Goal: Information Seeking & Learning: Learn about a topic

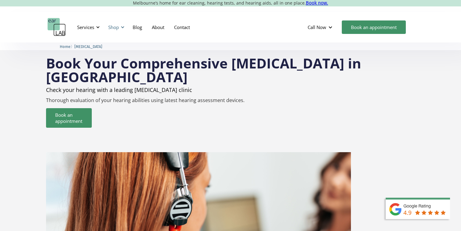
click at [123, 27] on div at bounding box center [122, 27] width 4 height 4
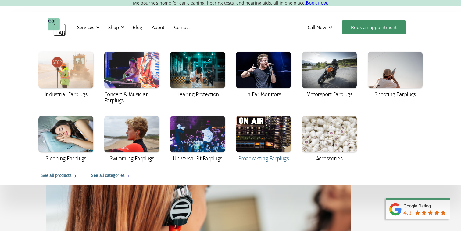
click at [252, 136] on div at bounding box center [263, 134] width 55 height 37
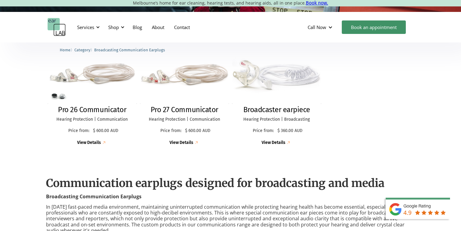
scroll to position [172, 0]
click at [262, 83] on img at bounding box center [277, 73] width 98 height 65
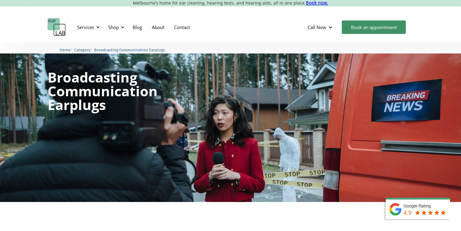
scroll to position [0, 0]
click at [119, 27] on div "Shop" at bounding box center [113, 27] width 11 height 6
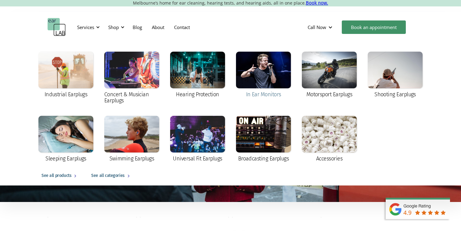
click at [260, 70] on div at bounding box center [263, 70] width 55 height 37
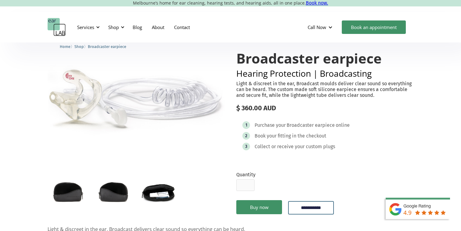
scroll to position [38, 0]
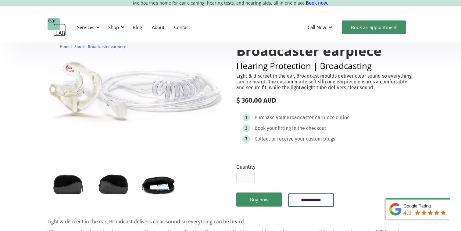
click at [73, 181] on img "open lightbox" at bounding box center [68, 183] width 41 height 27
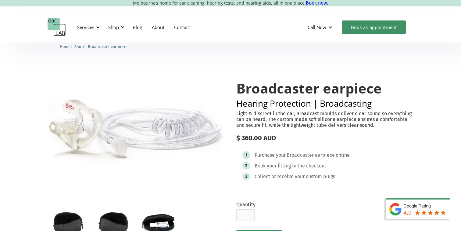
scroll to position [0, 0]
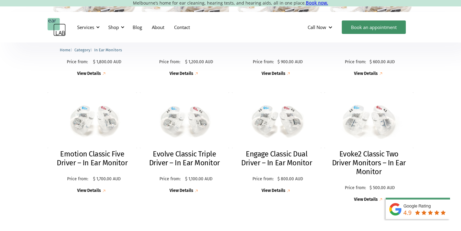
scroll to position [271, 0]
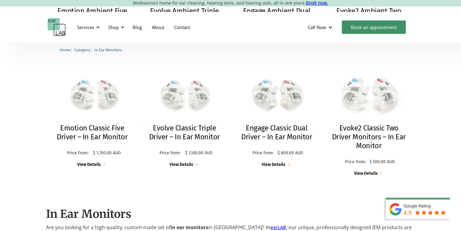
click at [352, 98] on img at bounding box center [369, 94] width 98 height 61
click at [277, 133] on h2 "Engage Classic Dual Driver – In Ear Monitor" at bounding box center [276, 133] width 77 height 18
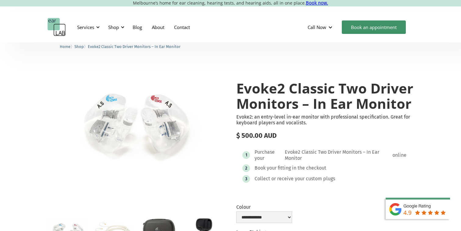
click at [157, 124] on img "open lightbox" at bounding box center [136, 123] width 177 height 111
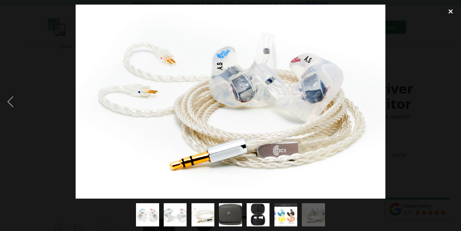
click at [448, 9] on div "close lightbox" at bounding box center [450, 11] width 21 height 13
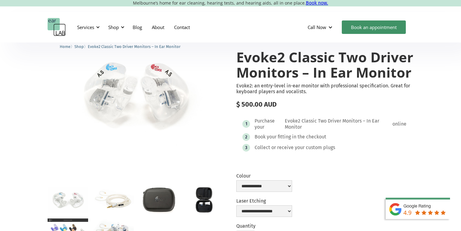
scroll to position [31, 0]
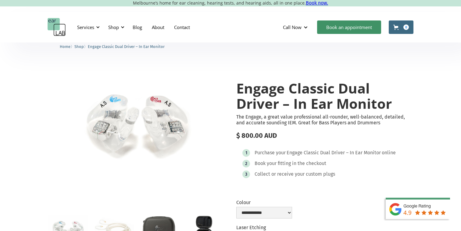
click at [154, 115] on img "open lightbox" at bounding box center [136, 123] width 177 height 111
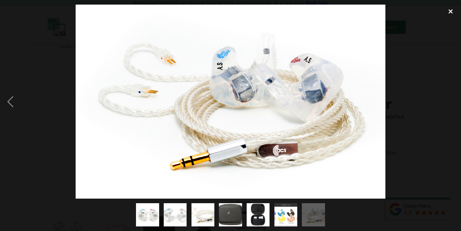
click at [445, 11] on div "close lightbox" at bounding box center [450, 11] width 21 height 13
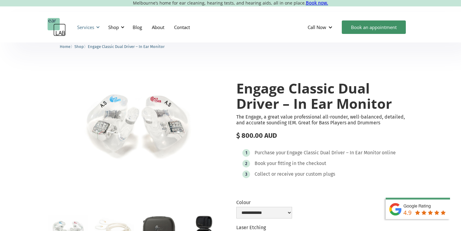
click at [88, 27] on div "Services" at bounding box center [85, 27] width 17 height 6
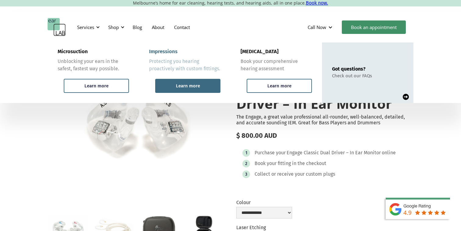
click at [194, 85] on div "Learn more" at bounding box center [188, 85] width 24 height 5
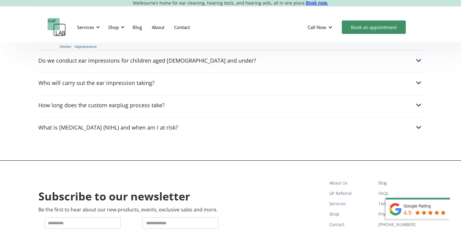
scroll to position [969, 0]
click at [422, 79] on img at bounding box center [419, 83] width 8 height 8
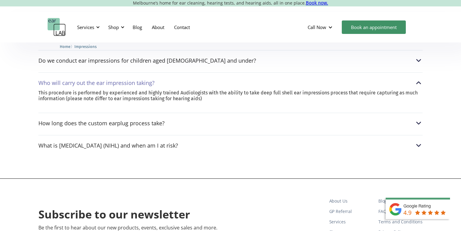
click at [422, 79] on img at bounding box center [419, 83] width 8 height 8
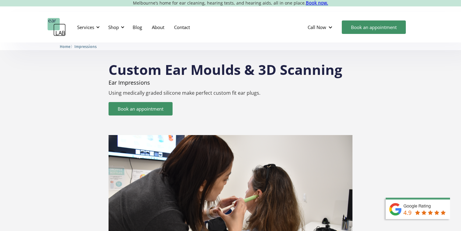
scroll to position [0, 0]
